Goal: Transaction & Acquisition: Purchase product/service

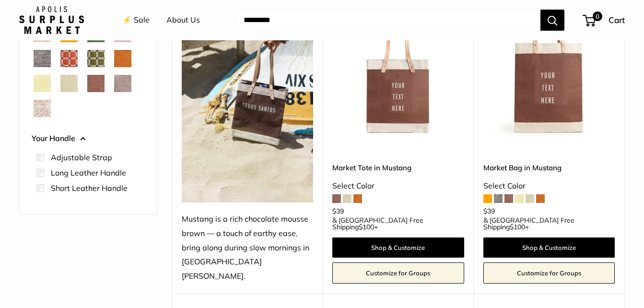
scroll to position [183, 0]
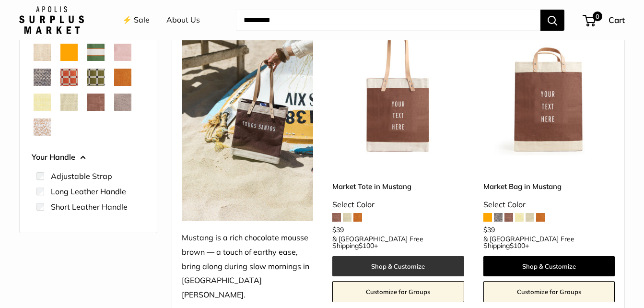
click at [379, 256] on link "Shop & Customize" at bounding box center [397, 266] width 131 height 20
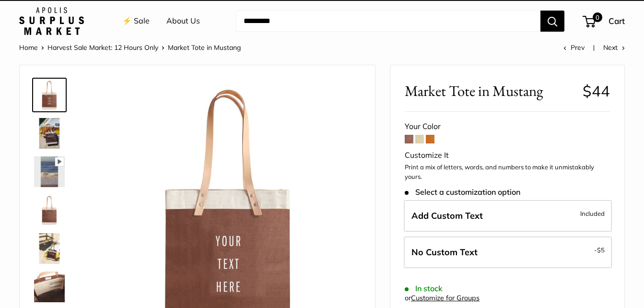
scroll to position [10, 0]
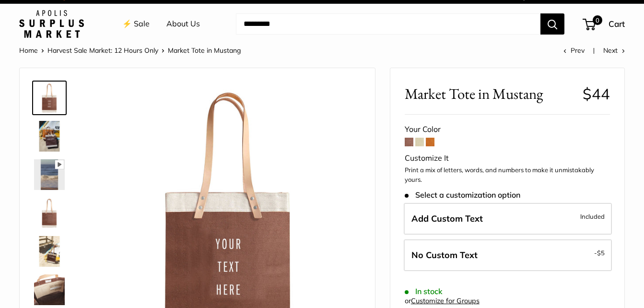
click at [142, 24] on link "⚡️ Sale" at bounding box center [135, 24] width 27 height 14
